Goal: Transaction & Acquisition: Register for event/course

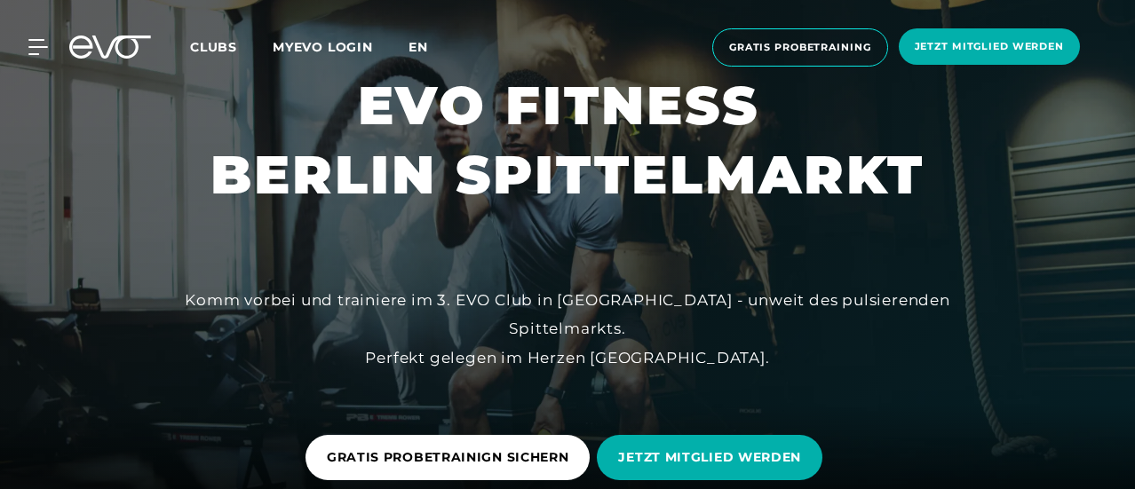
click at [428, 48] on span "en" at bounding box center [418, 47] width 20 height 16
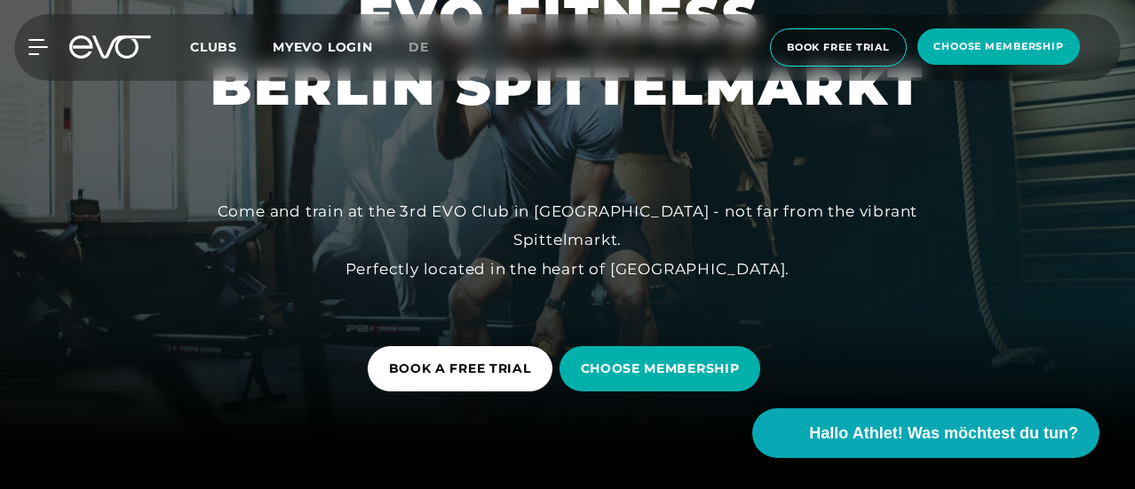
scroll to position [178, 0]
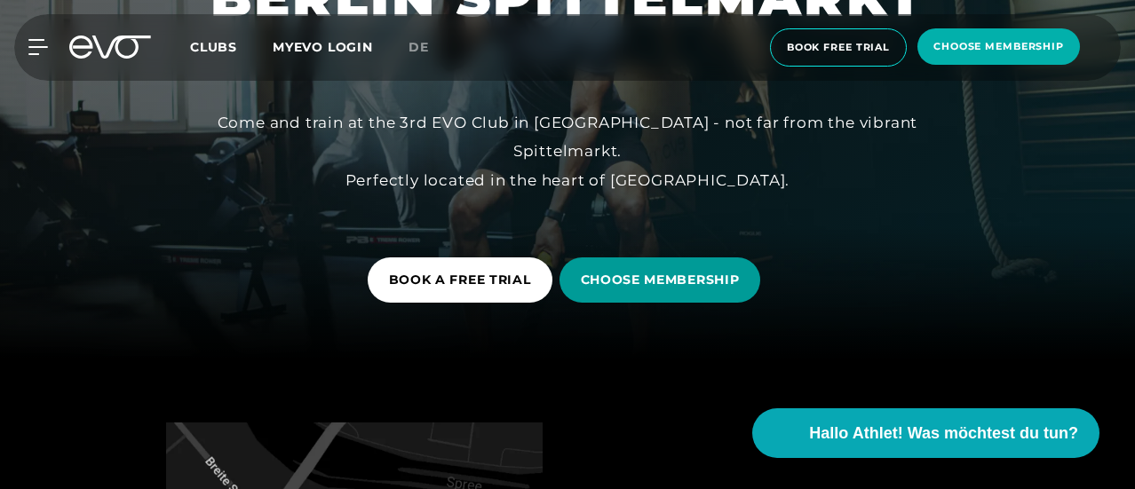
click at [666, 271] on span "CHOOSE MEMBERSHIP" at bounding box center [660, 280] width 159 height 19
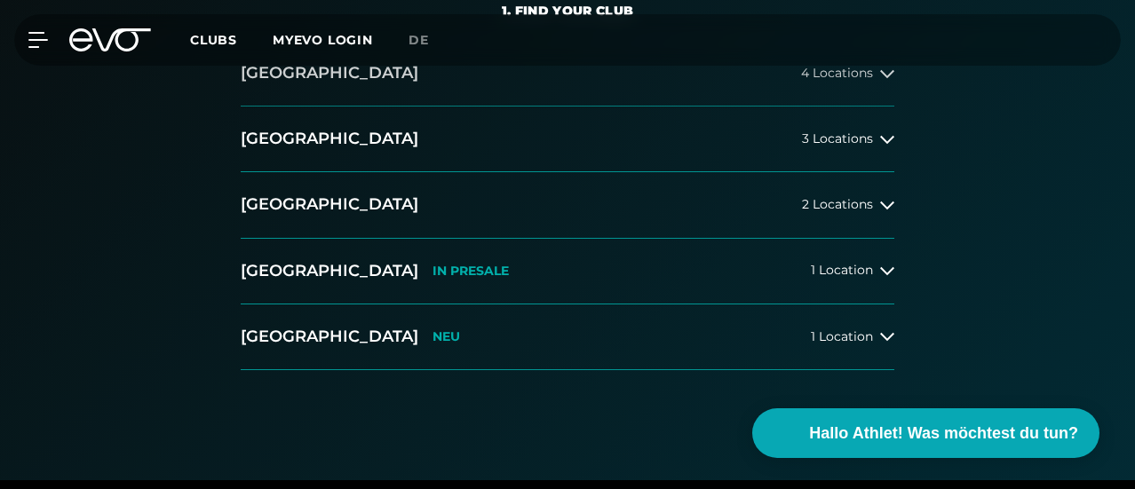
scroll to position [444, 0]
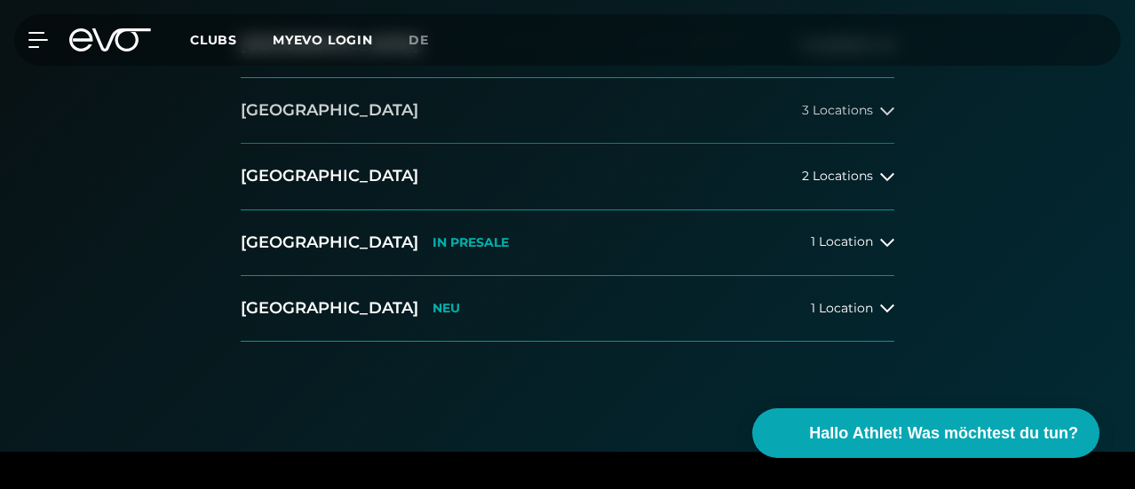
click at [805, 117] on span "3 Locations" at bounding box center [837, 110] width 71 height 13
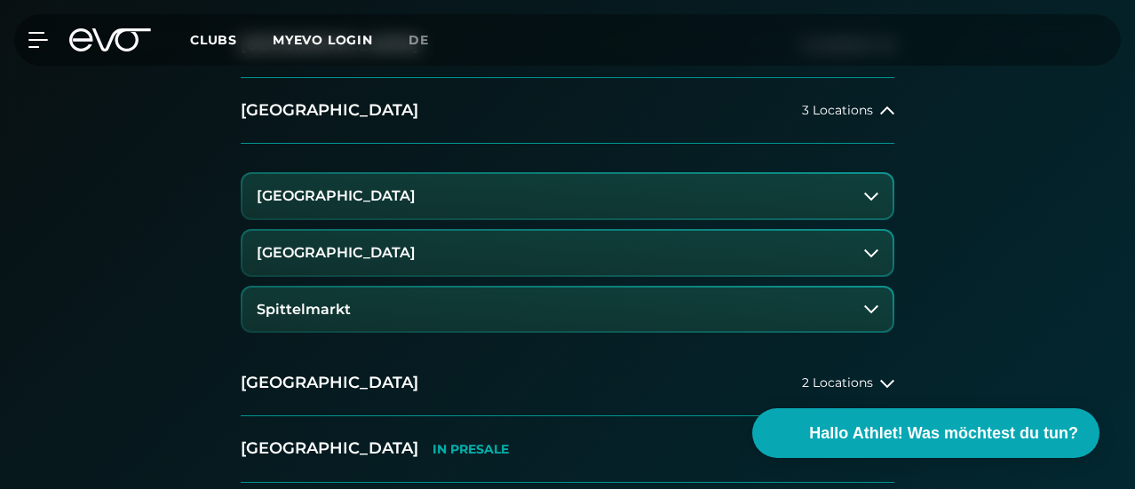
click at [380, 332] on button "Spittelmarkt" at bounding box center [567, 310] width 650 height 44
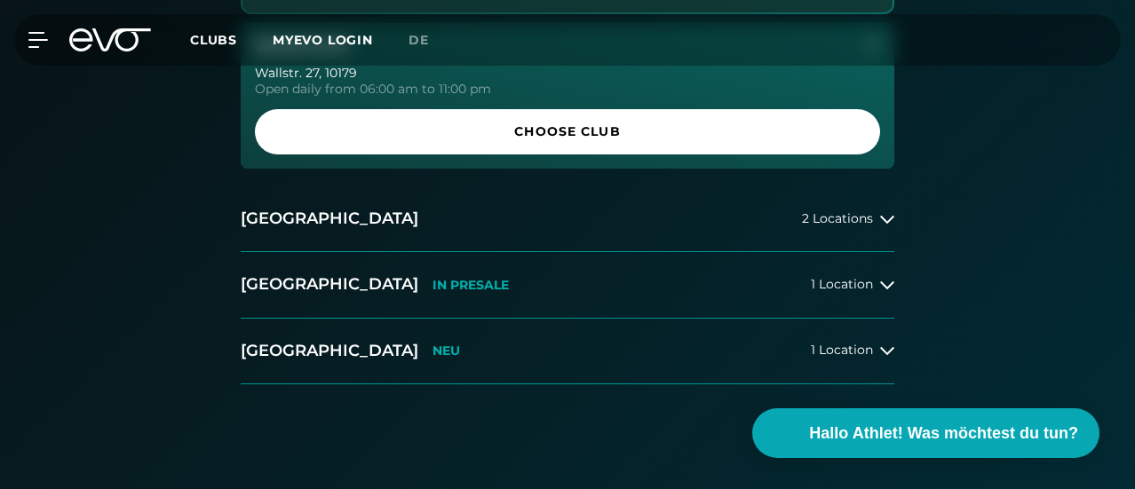
scroll to position [710, 0]
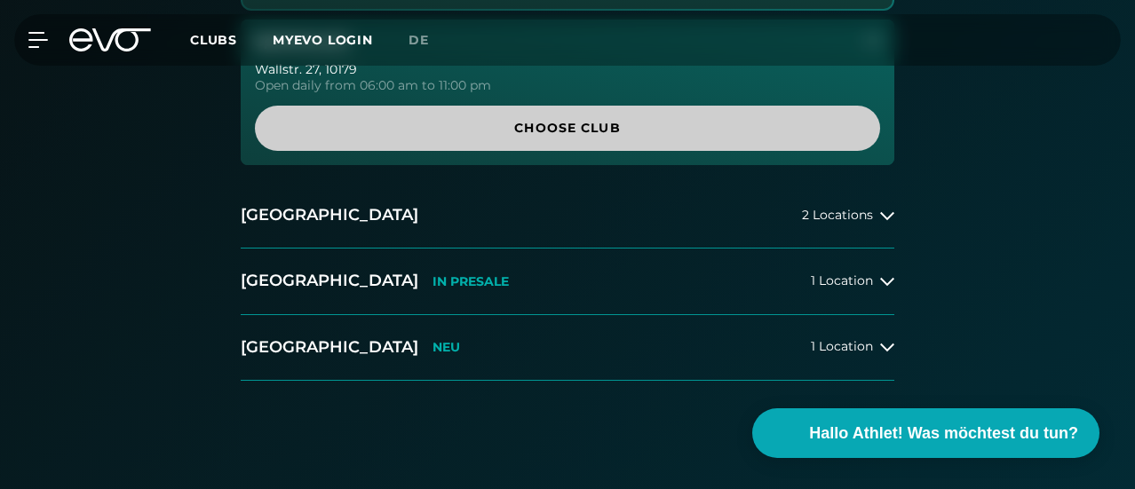
click at [623, 138] on span "Choose Club" at bounding box center [567, 128] width 582 height 19
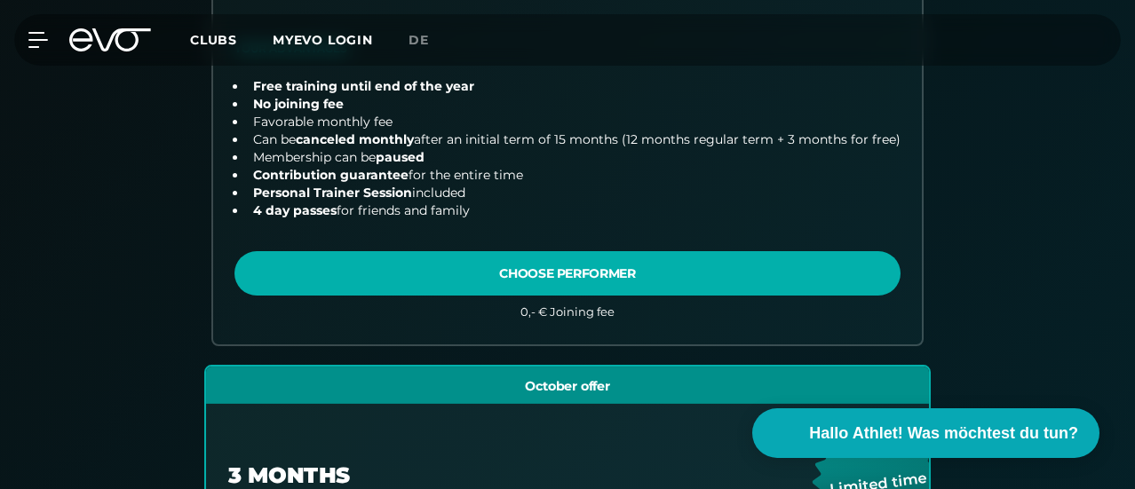
scroll to position [977, 0]
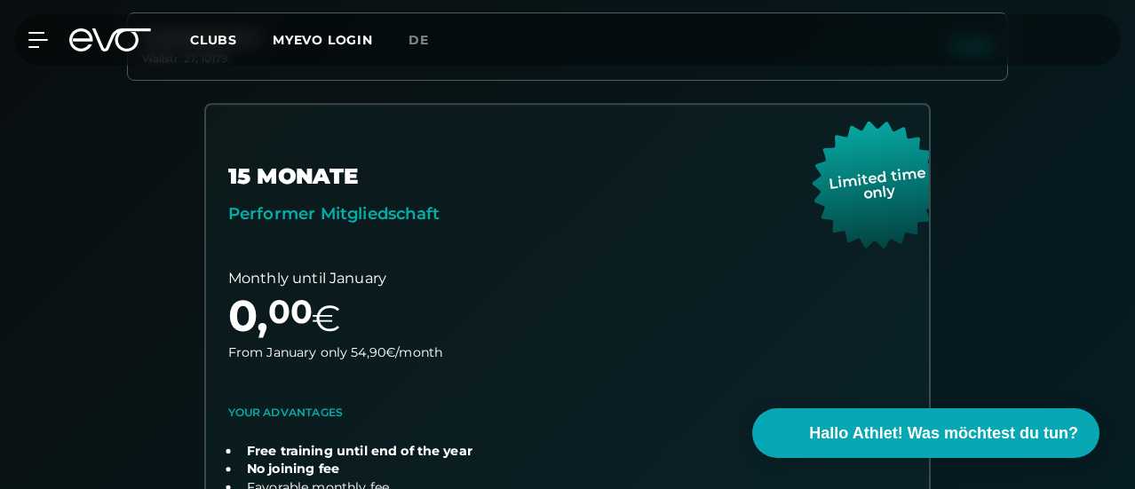
scroll to position [0, 0]
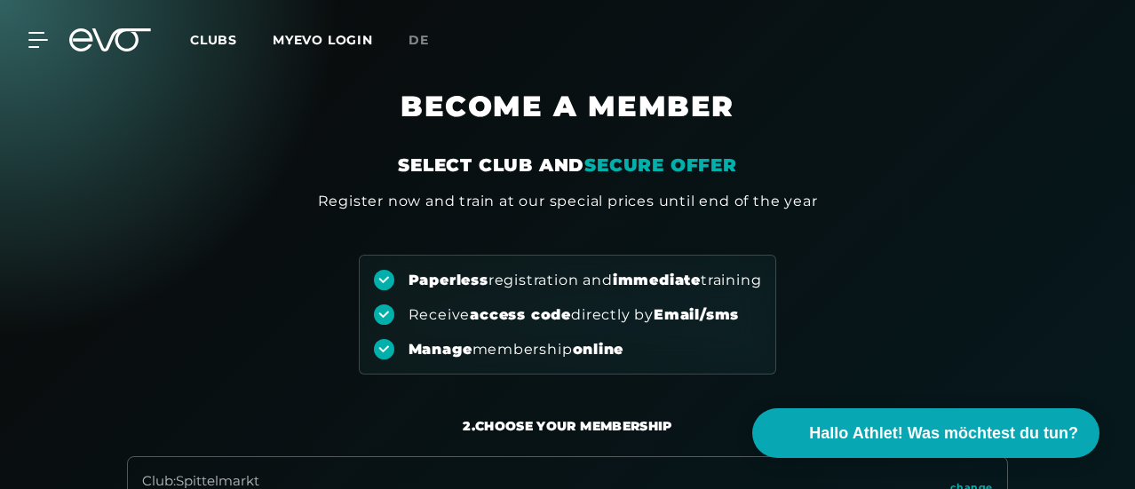
click at [117, 44] on icon at bounding box center [121, 39] width 59 height 23
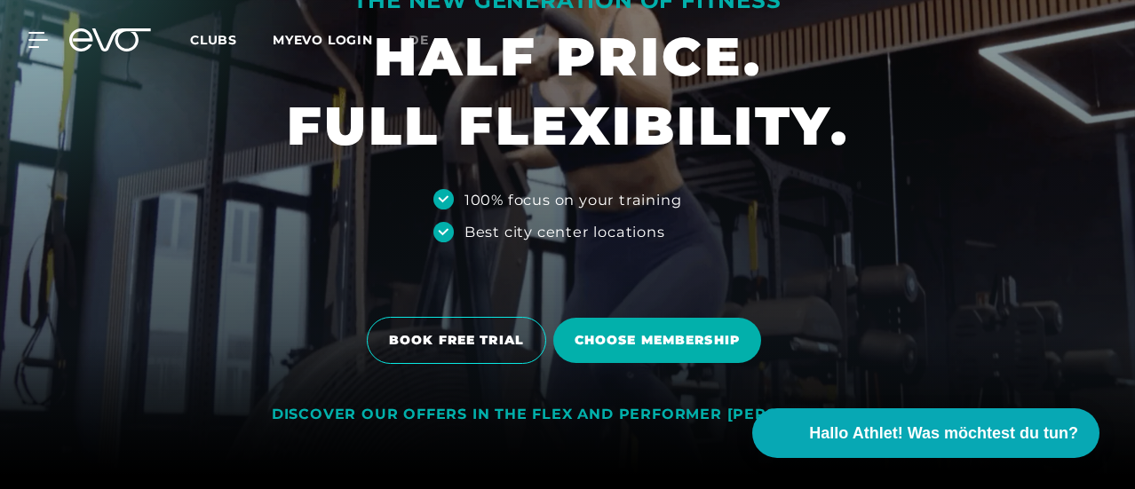
scroll to position [266, 0]
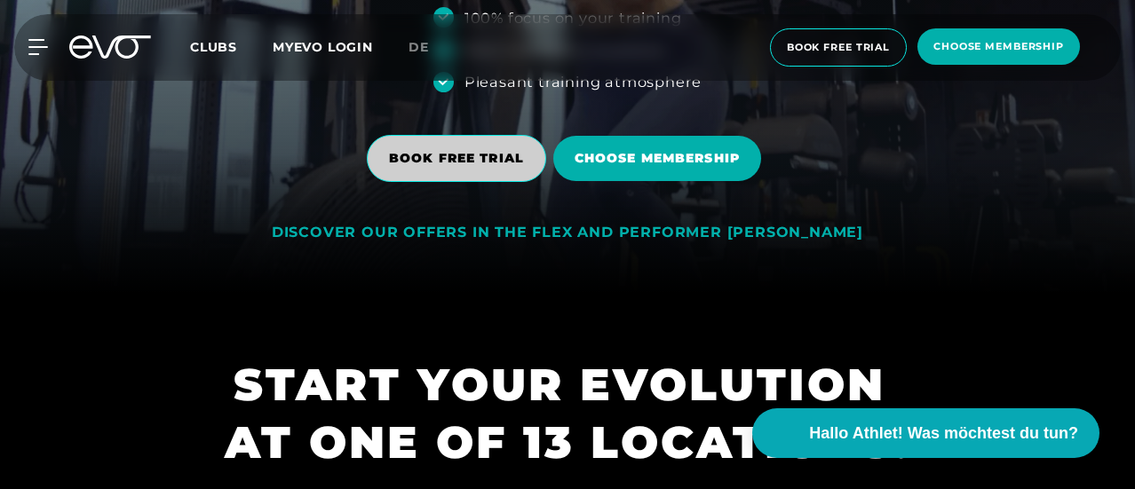
click at [476, 164] on span "BOOK FREE TRIAL" at bounding box center [456, 158] width 135 height 19
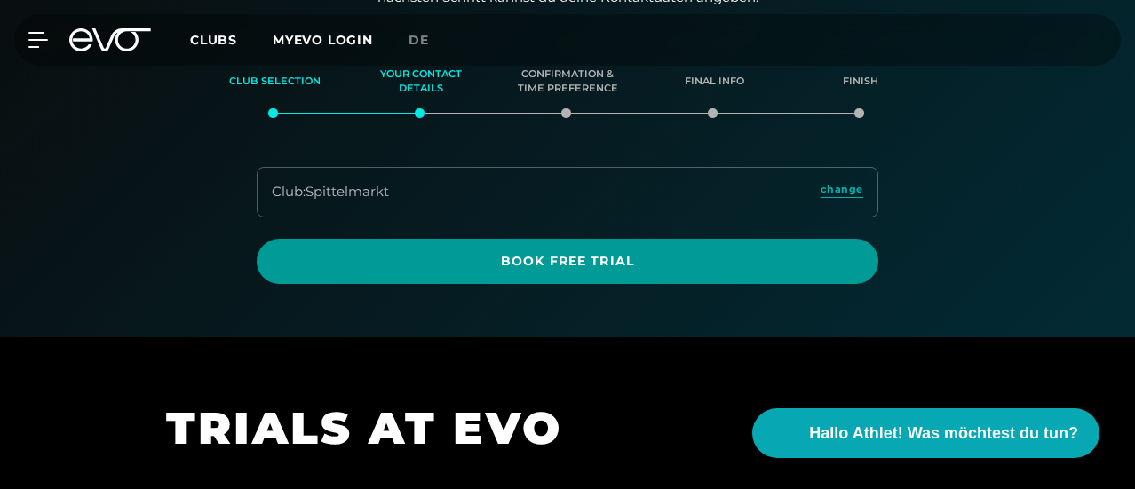
scroll to position [233, 0]
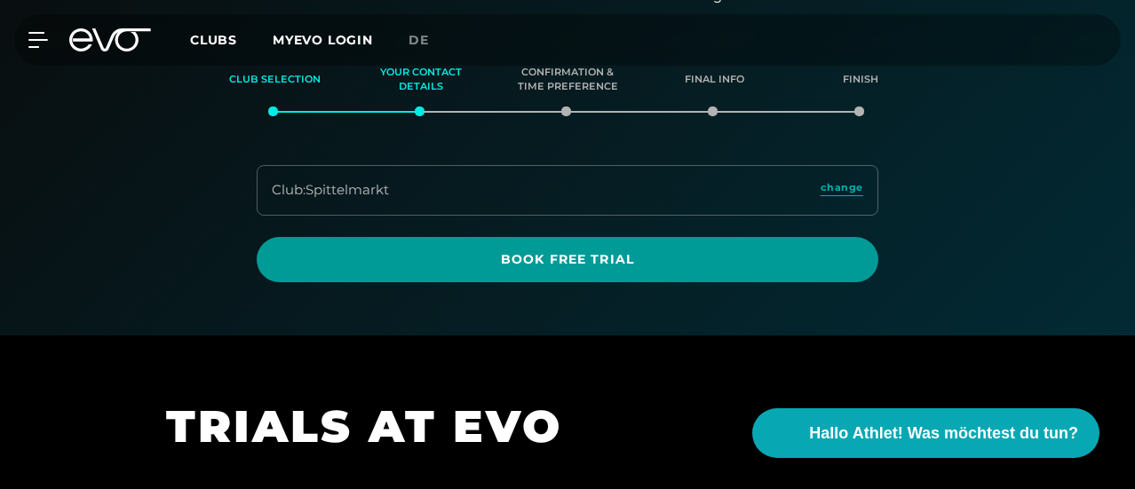
click at [593, 269] on span "Book Free Trial" at bounding box center [567, 259] width 579 height 19
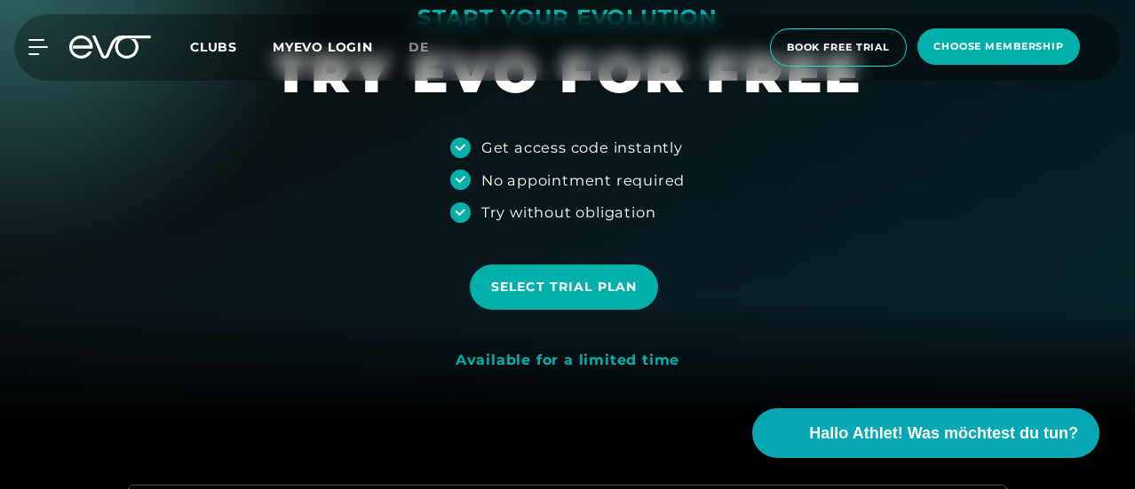
scroll to position [89, 0]
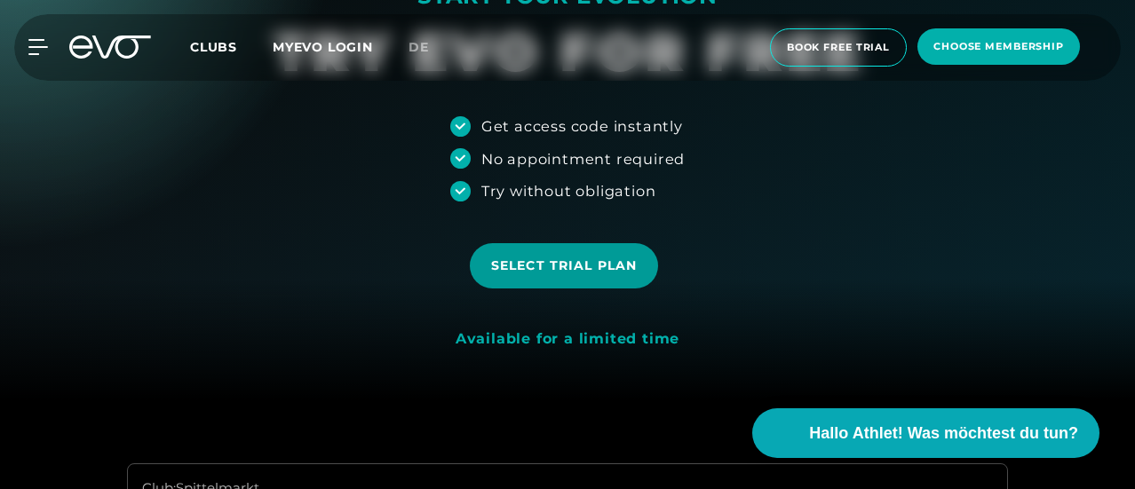
click at [608, 269] on span "Select trial plan" at bounding box center [564, 266] width 146 height 19
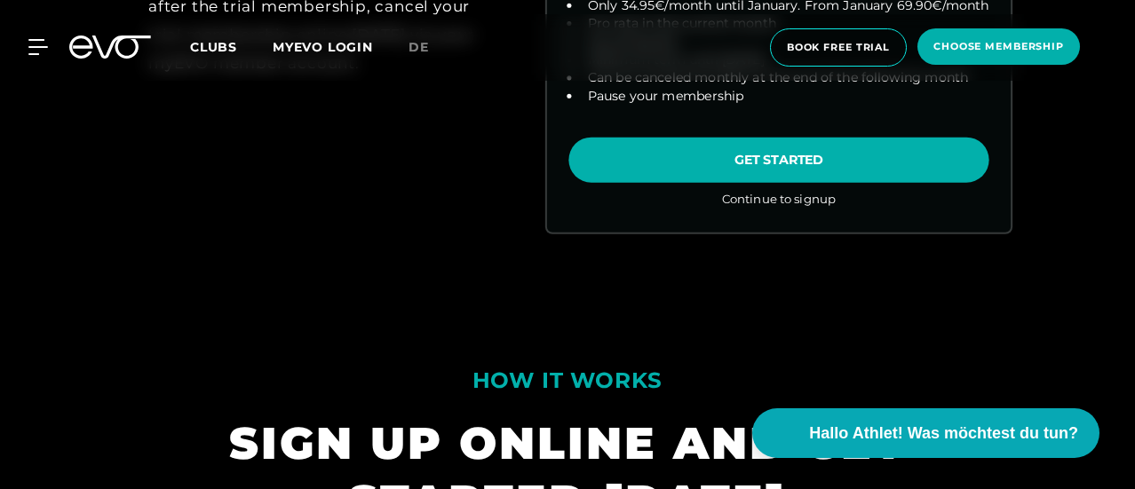
scroll to position [1036, 0]
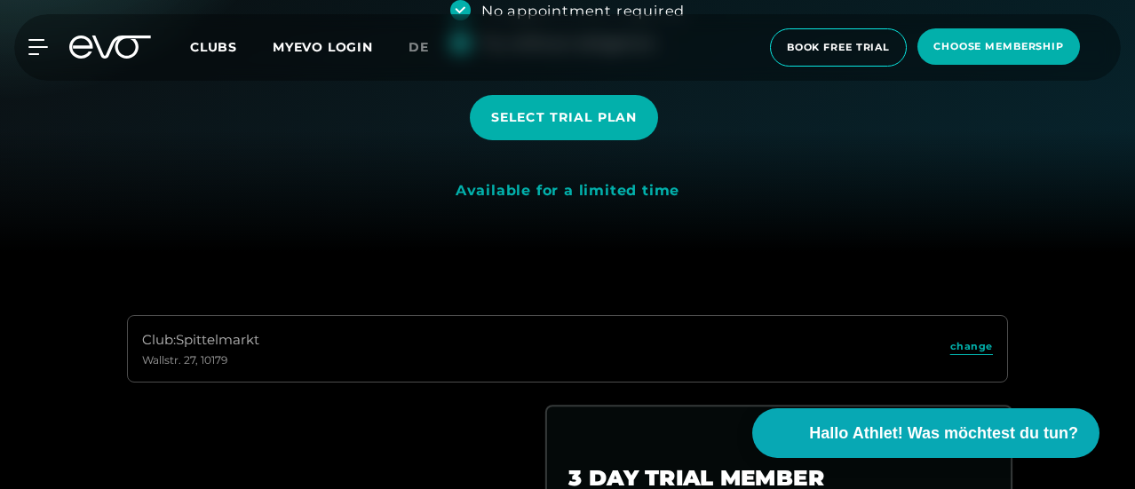
scroll to position [0, 0]
